Goal: Complete application form: Complete application form

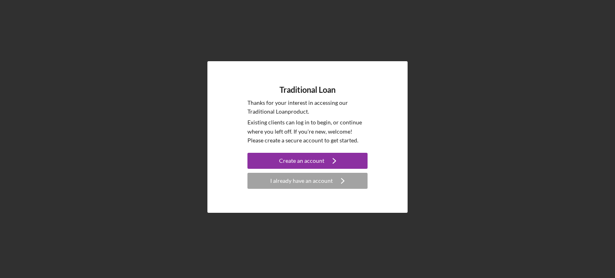
click at [334, 159] on icon "Icon/Navigate" at bounding box center [334, 161] width 20 height 20
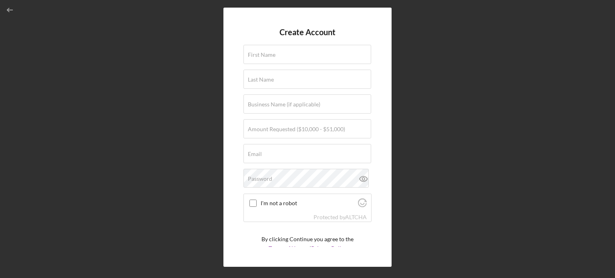
click at [269, 57] on label "First Name" at bounding box center [262, 55] width 28 height 6
click at [269, 57] on input "First Name" at bounding box center [308, 54] width 128 height 19
type input "[PERSON_NAME]"
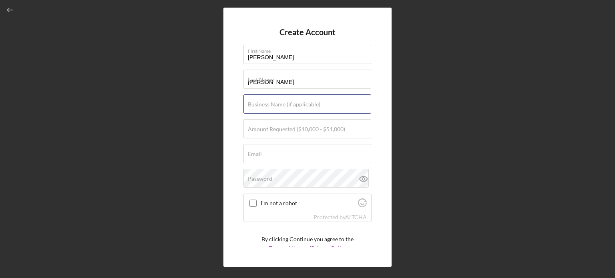
type input "The [PERSON_NAME] System Janitorial Services"
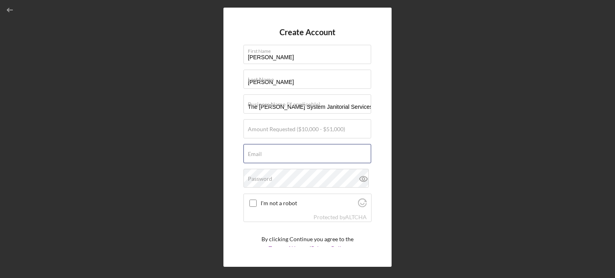
type input "[EMAIL_ADDRESS][DOMAIN_NAME]"
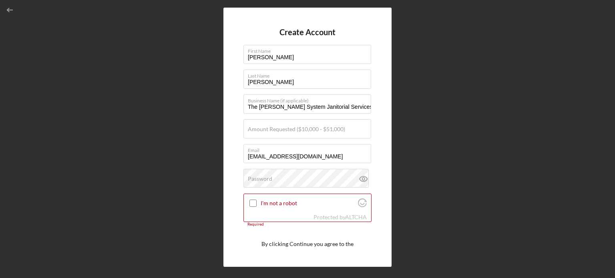
click at [301, 126] on label "Amount Requested ($10,000 - $51,000)" at bounding box center [296, 129] width 97 height 6
click at [301, 126] on input "Amount Requested ($10,000 - $51,000)" at bounding box center [308, 128] width 128 height 19
type input "$51,000"
click at [253, 203] on input "I'm not a robot" at bounding box center [253, 203] width 7 height 7
checkbox input "true"
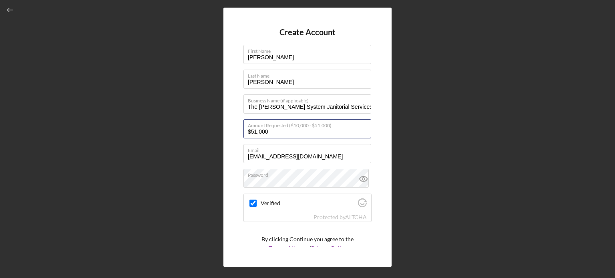
click at [276, 133] on input "$51,000" at bounding box center [308, 128] width 128 height 19
type input "$5"
type input "$2"
type input "$51,000"
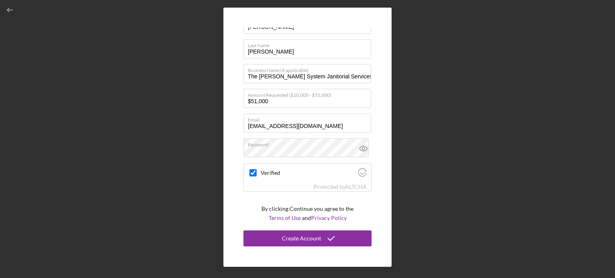
click at [317, 245] on div "Create Account" at bounding box center [301, 239] width 39 height 16
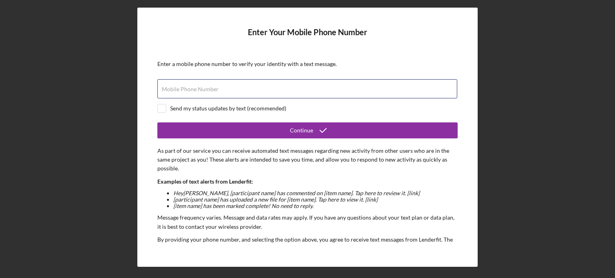
click at [252, 81] on div "Mobile Phone Number" at bounding box center [307, 89] width 300 height 20
type input "[PHONE_NUMBER]"
click at [162, 105] on input "checkbox" at bounding box center [162, 109] width 8 height 8
checkbox input "true"
click at [297, 133] on div "Continue" at bounding box center [301, 131] width 23 height 16
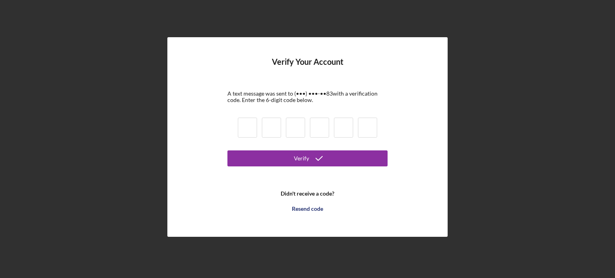
click at [253, 128] on input at bounding box center [247, 128] width 19 height 20
type input "5"
type input "8"
type input "3"
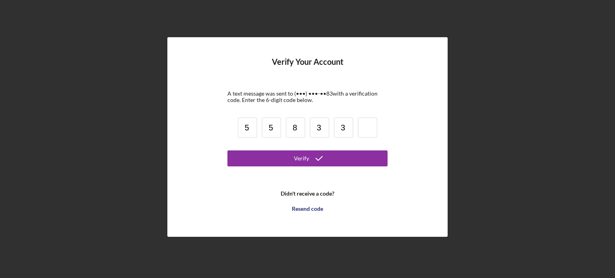
type input "3"
type input "9"
click at [305, 153] on div "Verify" at bounding box center [301, 159] width 15 height 16
